Goal: Navigation & Orientation: Find specific page/section

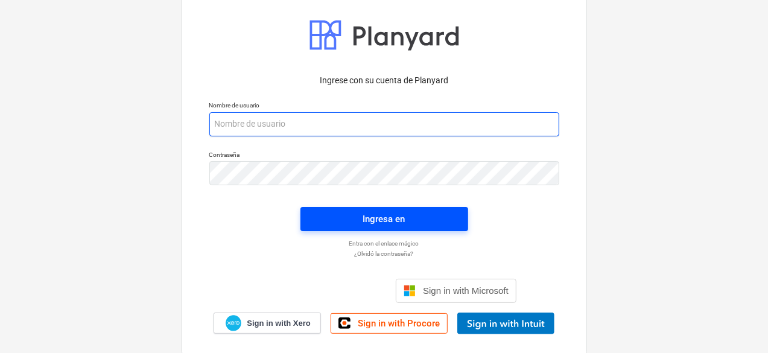
type input "[PERSON_NAME][EMAIL_ADDRESS][DOMAIN_NAME]"
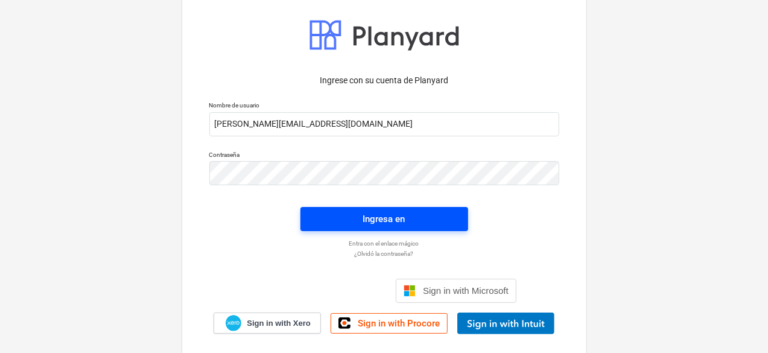
click at [361, 213] on span "Ingresa en" at bounding box center [384, 219] width 139 height 16
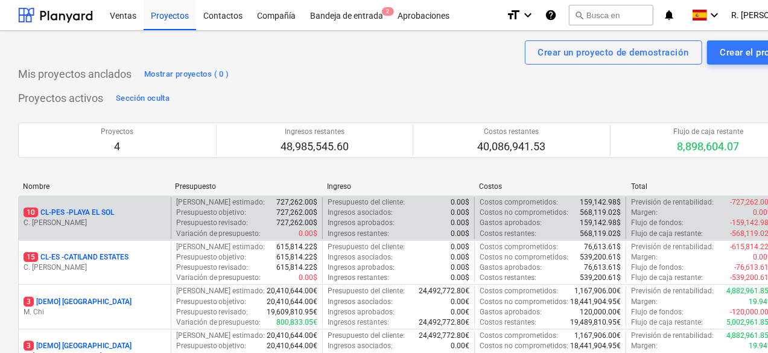
click at [135, 202] on div "10 CL-PES - PLAYA EL SOL C. [PERSON_NAME]" at bounding box center [95, 218] width 152 height 42
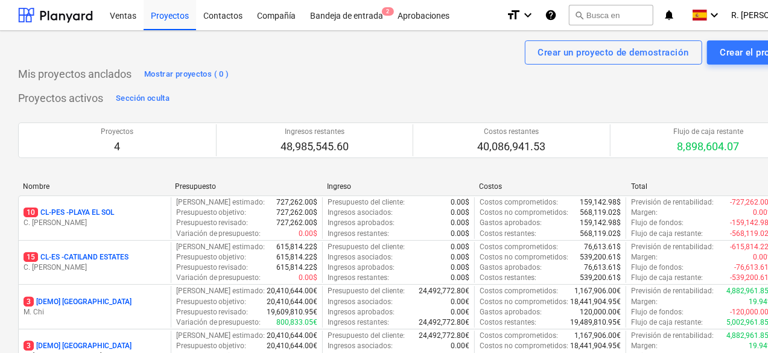
click at [130, 208] on div "10 CL-PES - [GEOGRAPHIC_DATA]" at bounding box center [95, 212] width 142 height 10
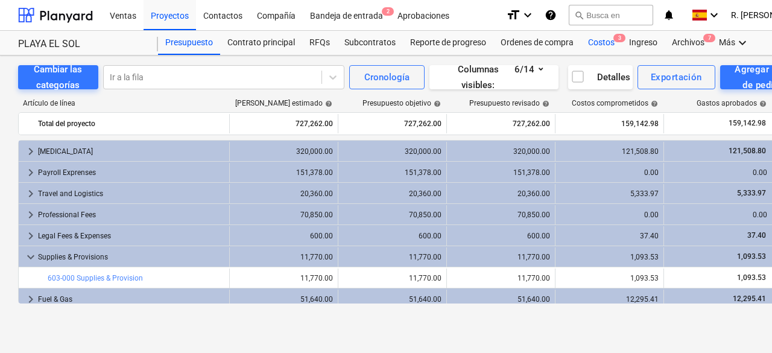
click at [615, 45] on div "Costos 3" at bounding box center [601, 43] width 41 height 24
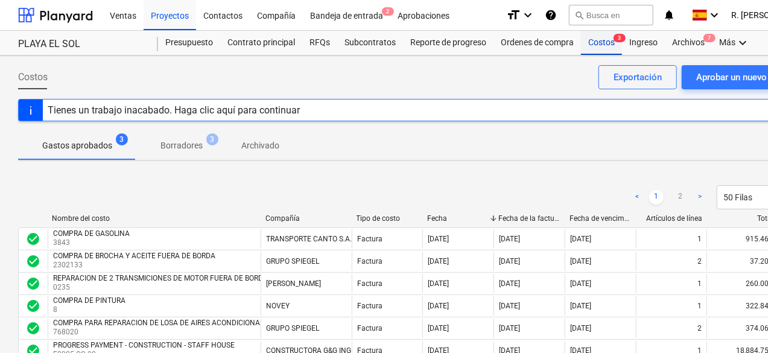
click at [602, 41] on div "Costos 3" at bounding box center [601, 43] width 41 height 24
click at [160, 15] on div "Proyectos" at bounding box center [169, 14] width 52 height 31
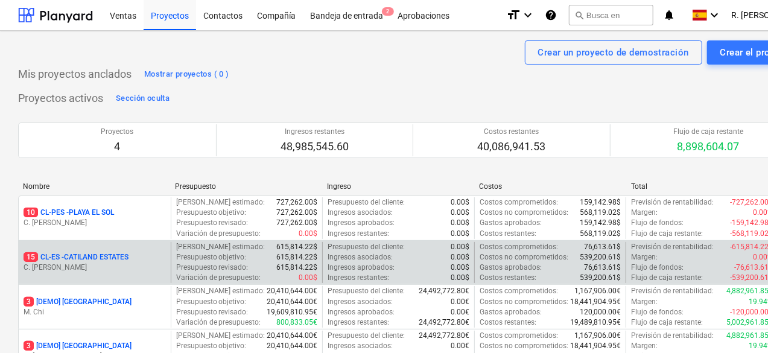
click at [111, 260] on p "15 CL-ES - CATILAND ESTATES" at bounding box center [76, 257] width 105 height 10
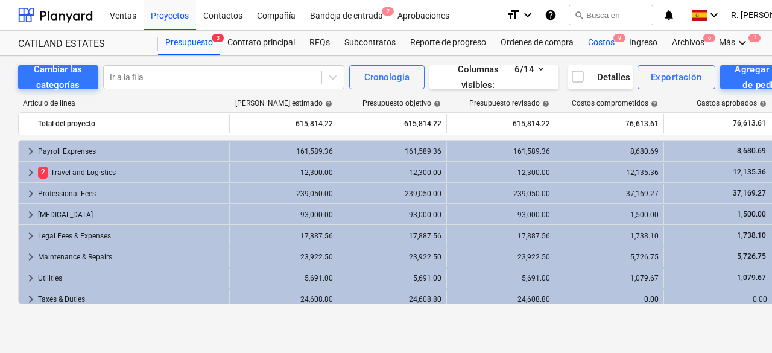
click at [614, 49] on div "Costos 9" at bounding box center [601, 43] width 41 height 24
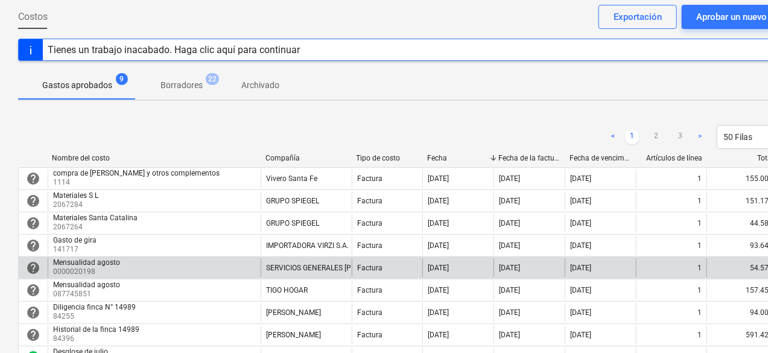
scroll to position [121, 0]
